Goal: Task Accomplishment & Management: Use online tool/utility

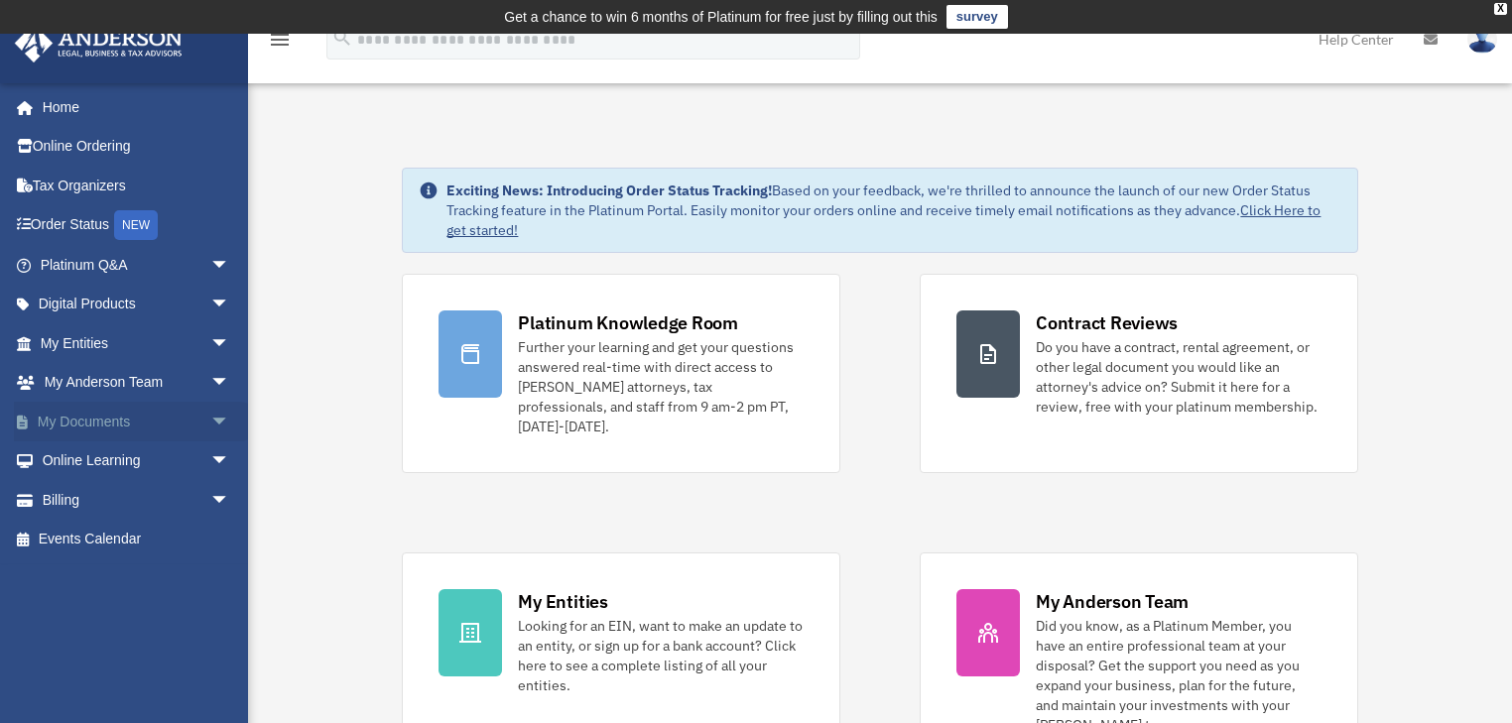
click at [210, 425] on span "arrow_drop_down" at bounding box center [230, 422] width 40 height 41
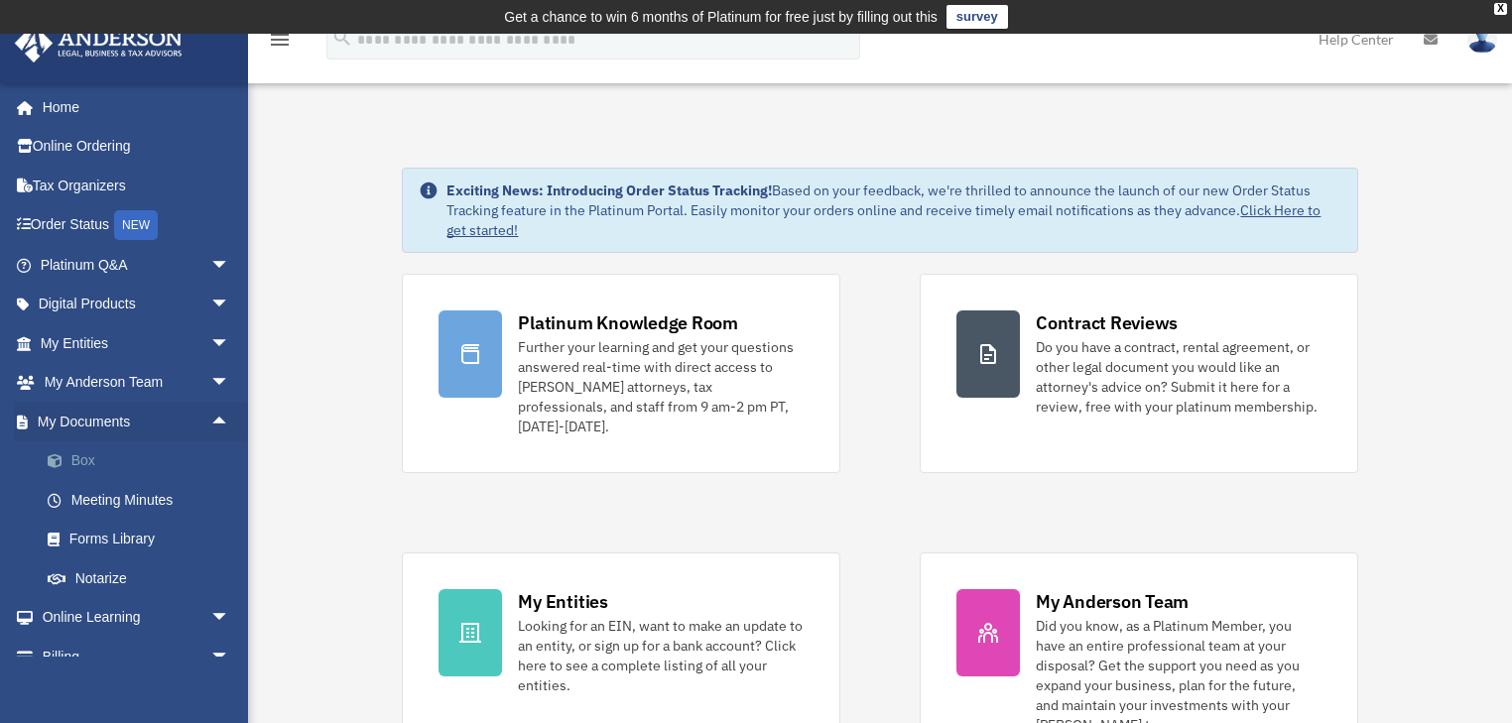
click at [101, 460] on link "Box" at bounding box center [144, 461] width 232 height 40
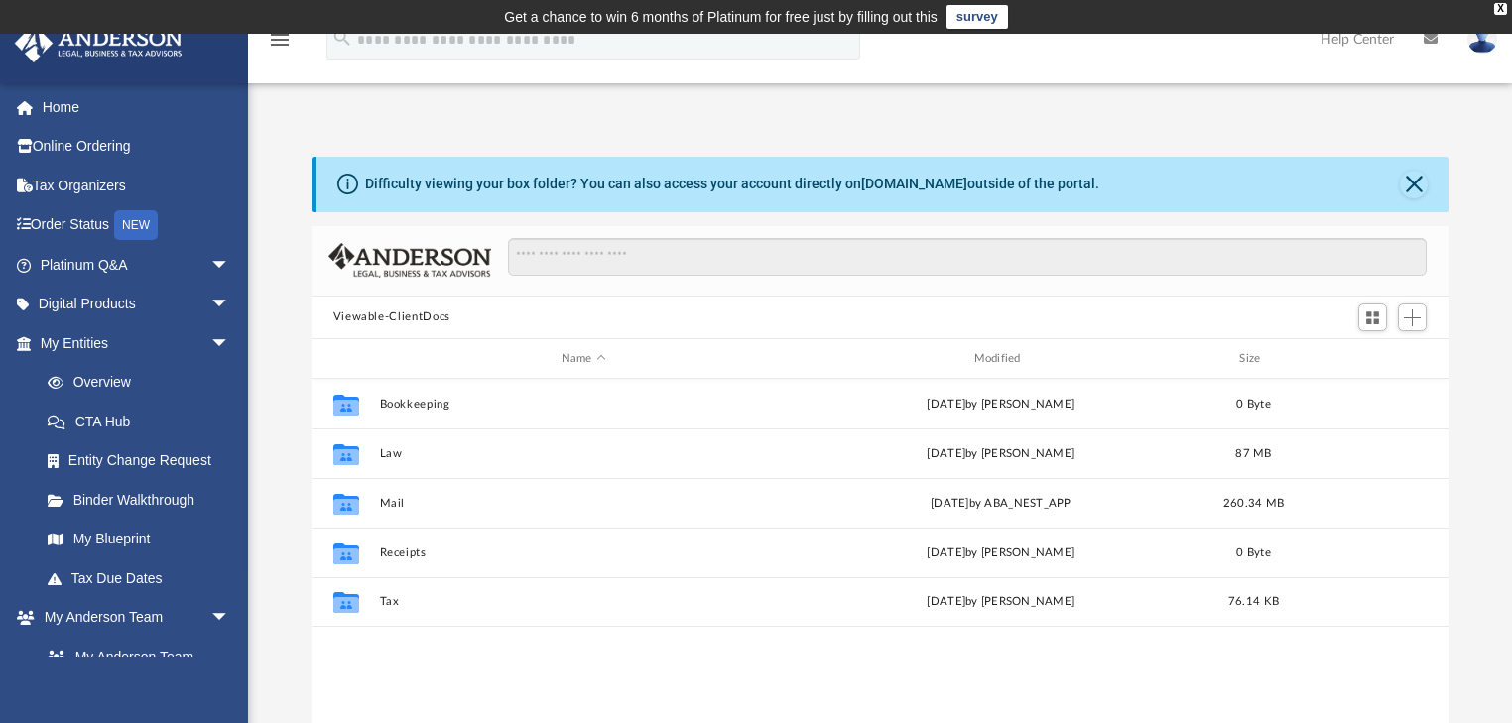
scroll to position [439, 1126]
click at [401, 314] on button "Viewable-ClientDocs" at bounding box center [391, 318] width 117 height 18
click at [1409, 317] on span "Add" at bounding box center [1412, 318] width 17 height 17
click at [1377, 355] on li "Upload" at bounding box center [1383, 357] width 63 height 21
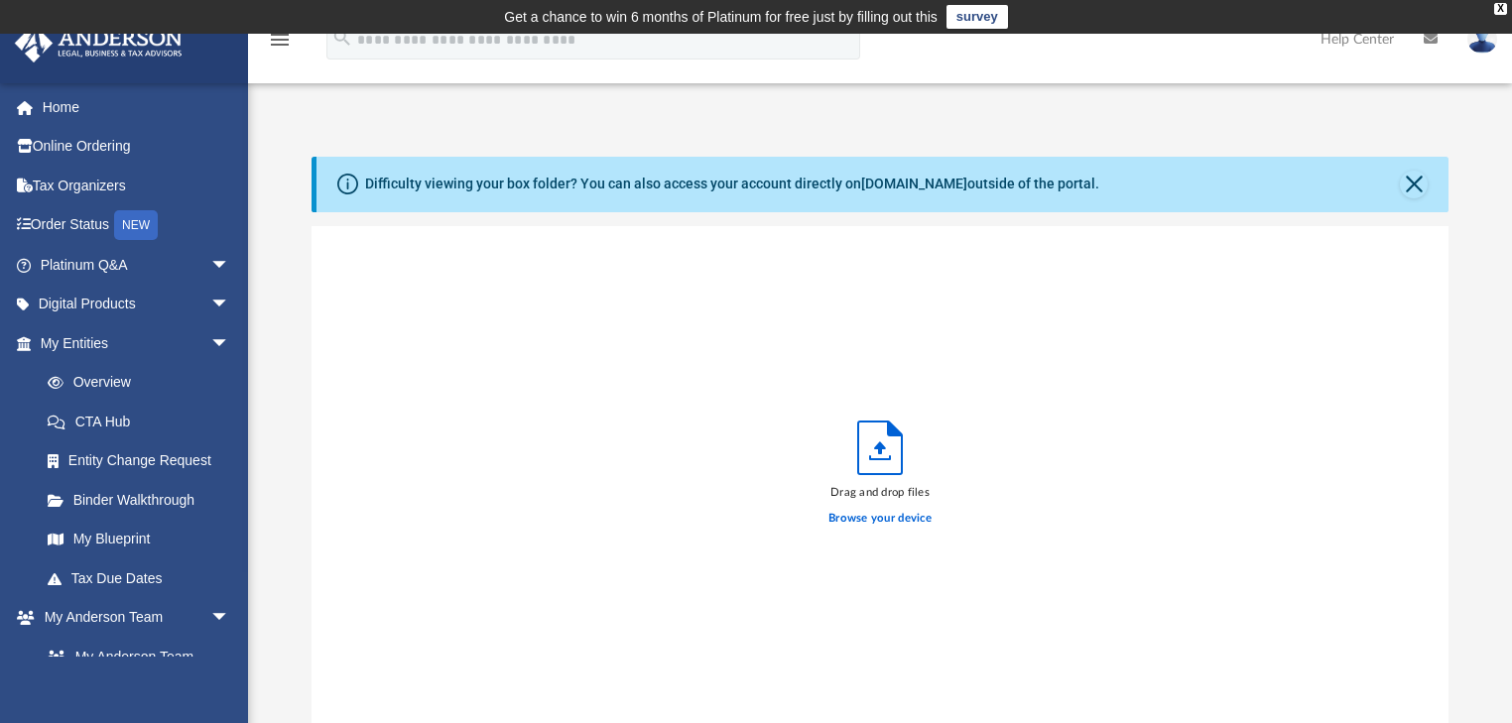
scroll to position [492, 1126]
click at [851, 512] on label "Browse your device" at bounding box center [879, 519] width 103 height 18
click at [0, 0] on input "Browse your device" at bounding box center [0, 0] width 0 height 0
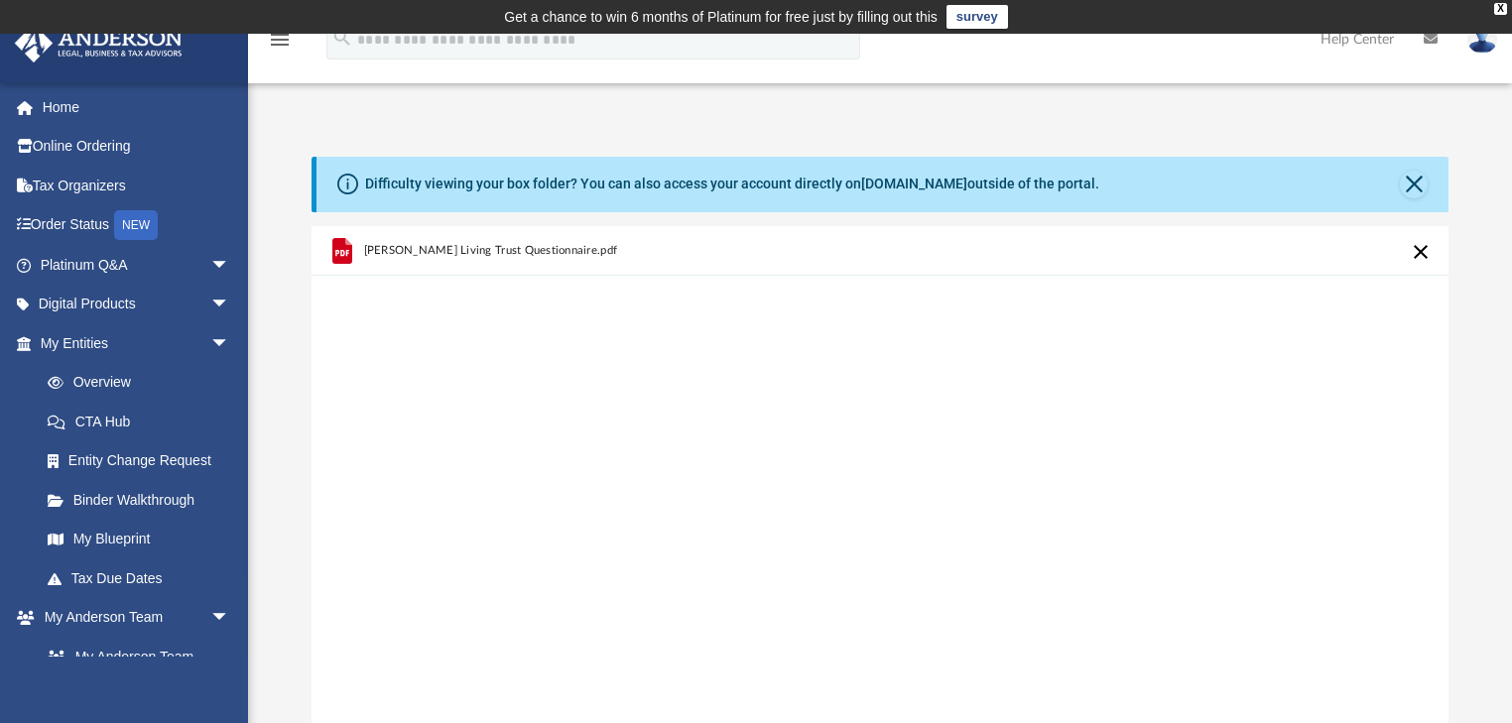
scroll to position [159, 0]
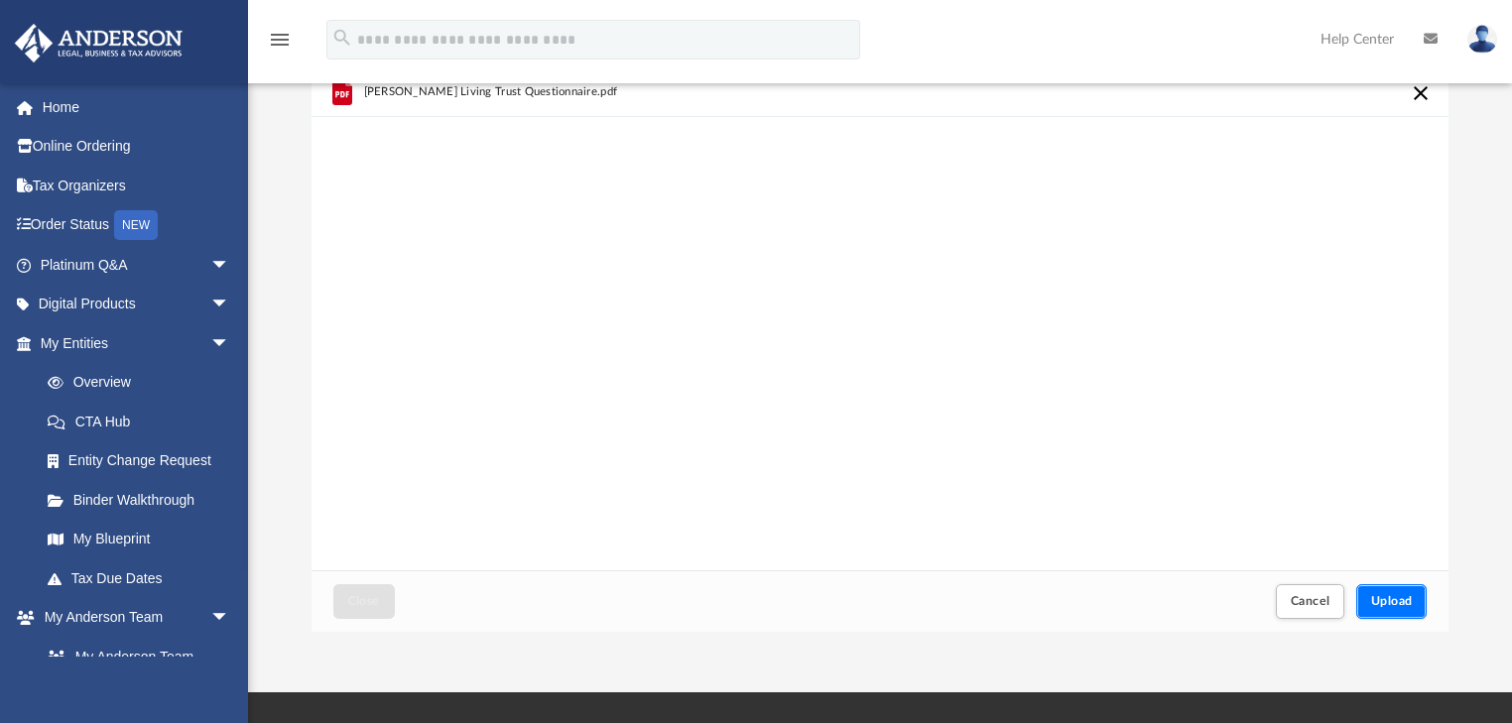
click at [1387, 608] on button "Upload" at bounding box center [1391, 601] width 71 height 35
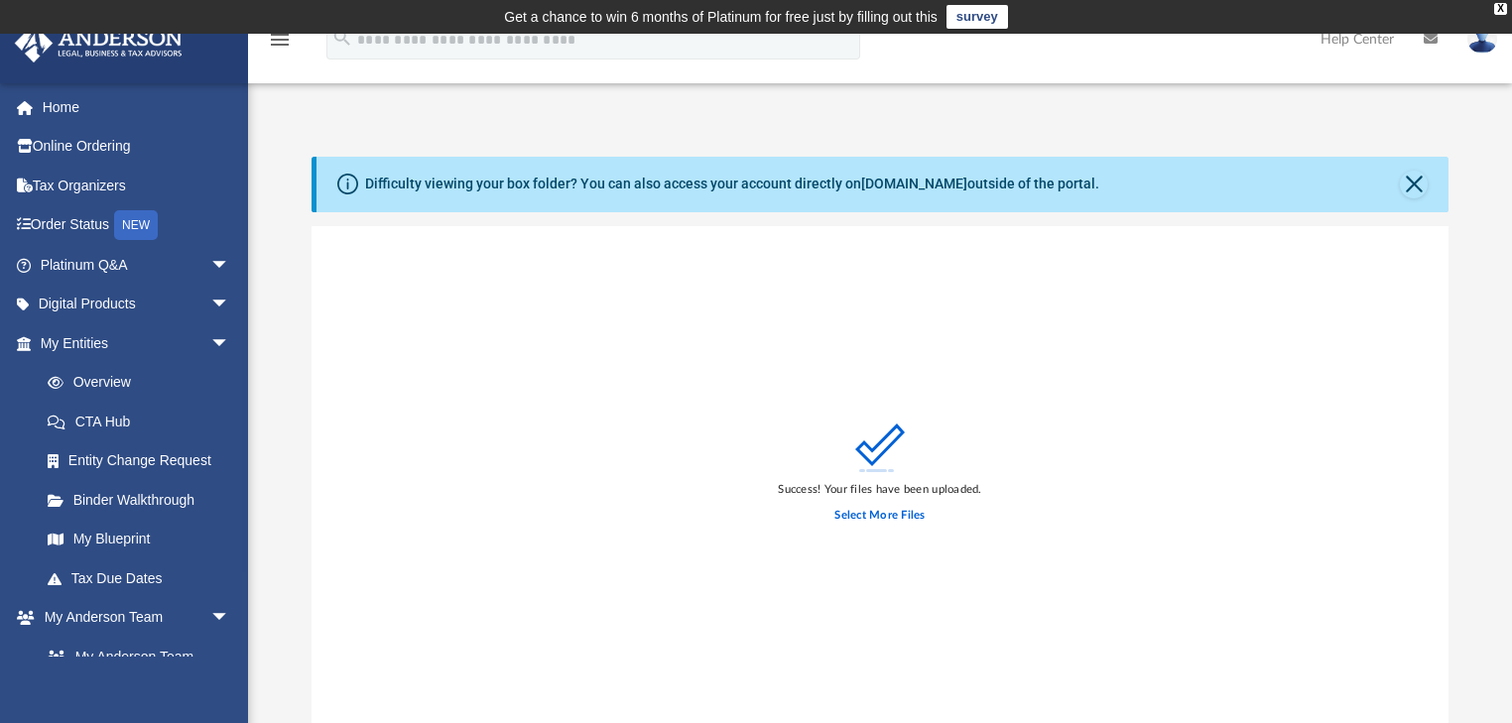
scroll to position [238, 0]
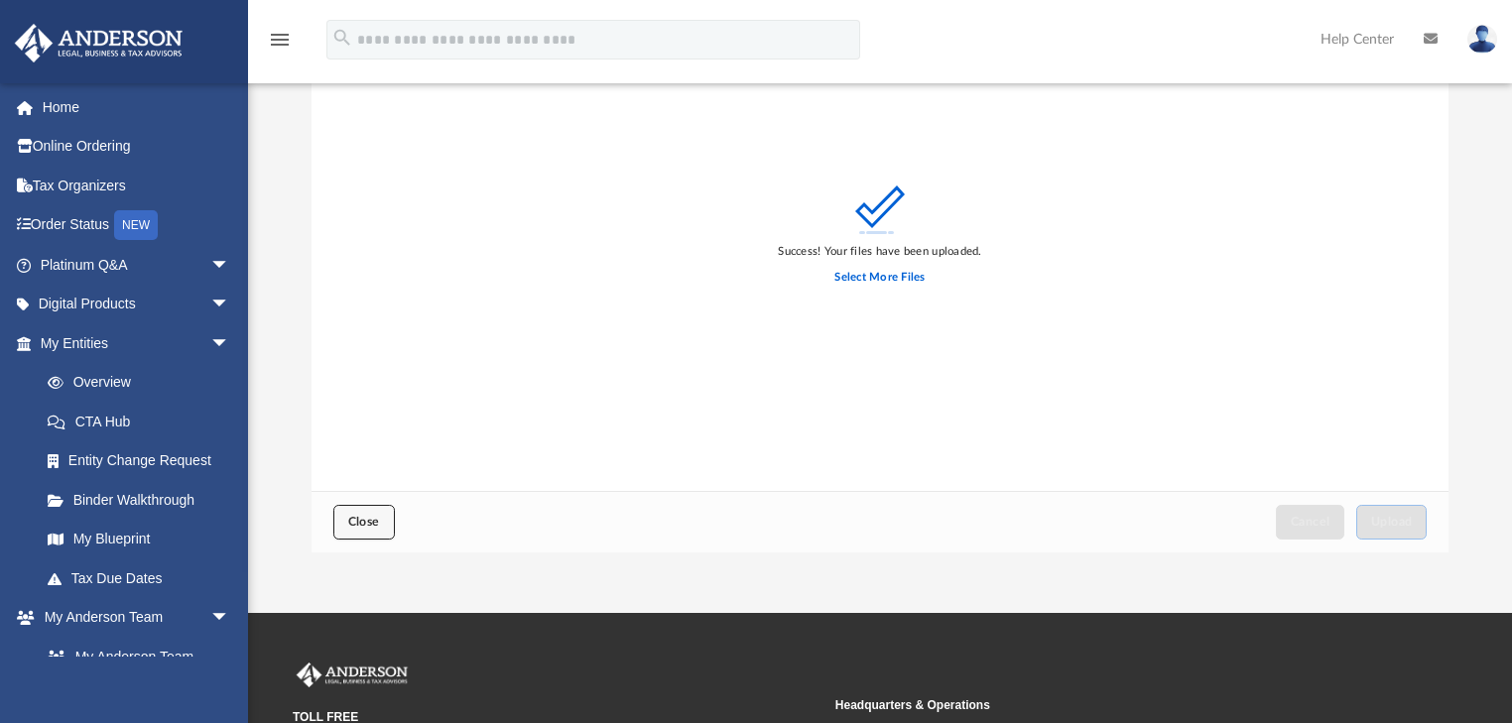
click at [368, 506] on button "Close" at bounding box center [364, 522] width 62 height 35
